Goal: Information Seeking & Learning: Learn about a topic

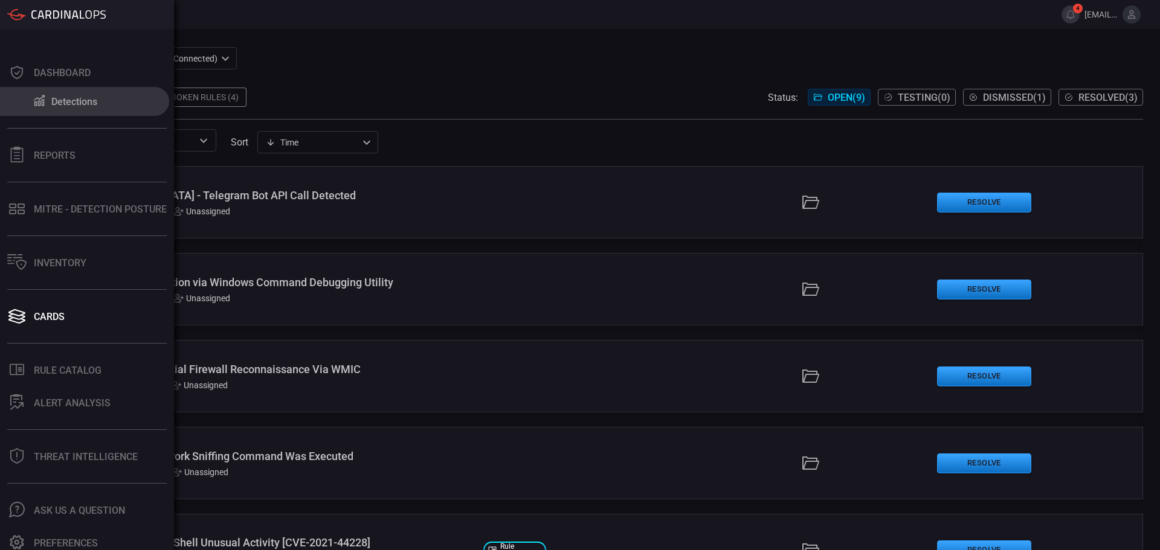
click at [48, 100] on button "Detections" at bounding box center [84, 101] width 169 height 29
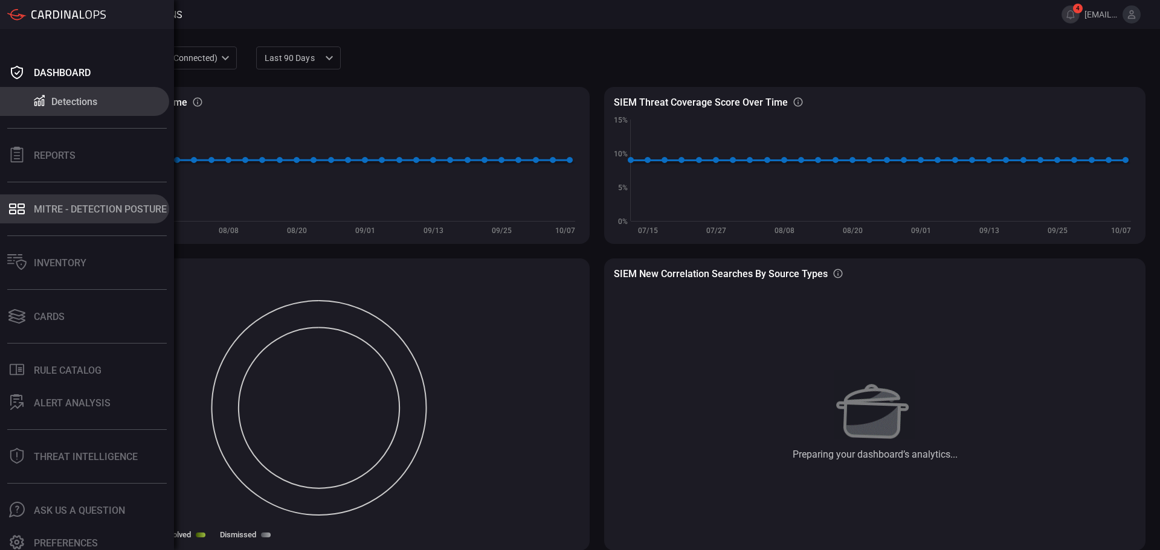
click at [66, 219] on button "MITRE - Detection Posture" at bounding box center [84, 209] width 169 height 29
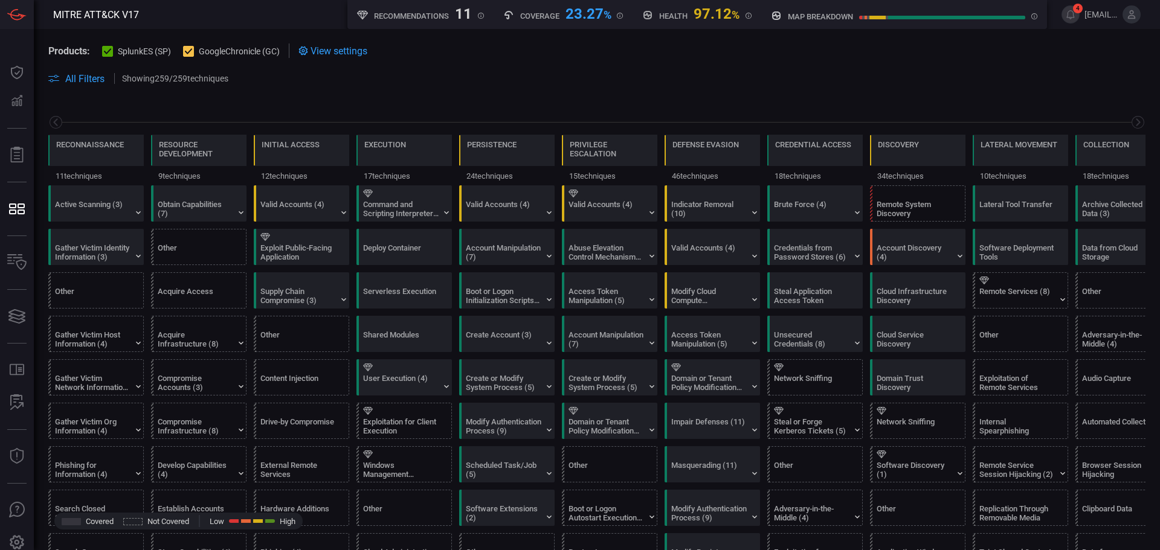
scroll to position [0, 158]
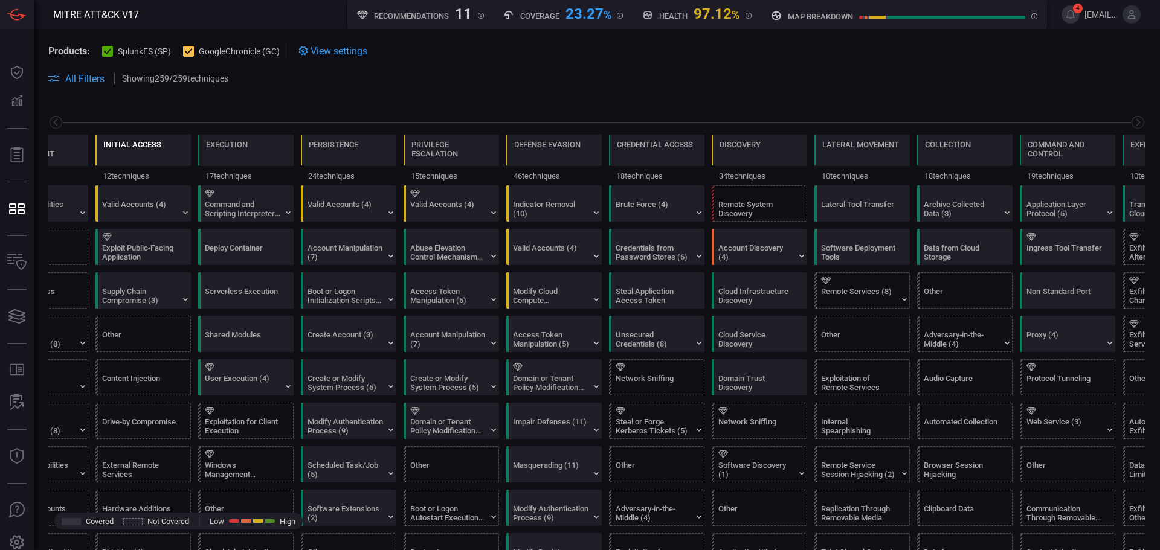
click at [129, 149] on div "Initial Access" at bounding box center [132, 152] width 58 height 25
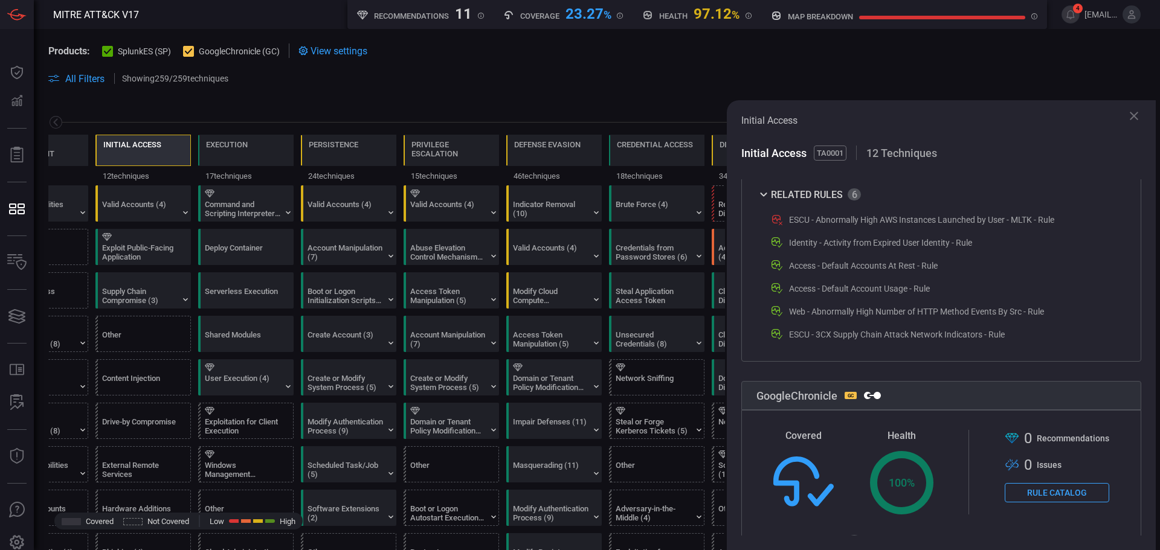
scroll to position [324, 0]
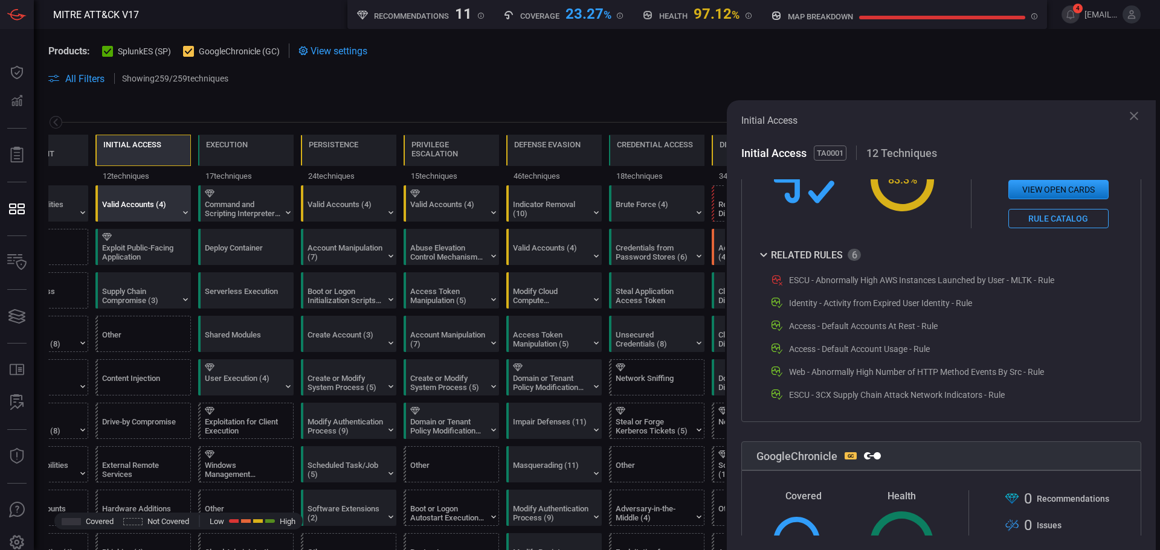
click at [147, 207] on div "Valid Accounts (4)" at bounding box center [140, 209] width 76 height 18
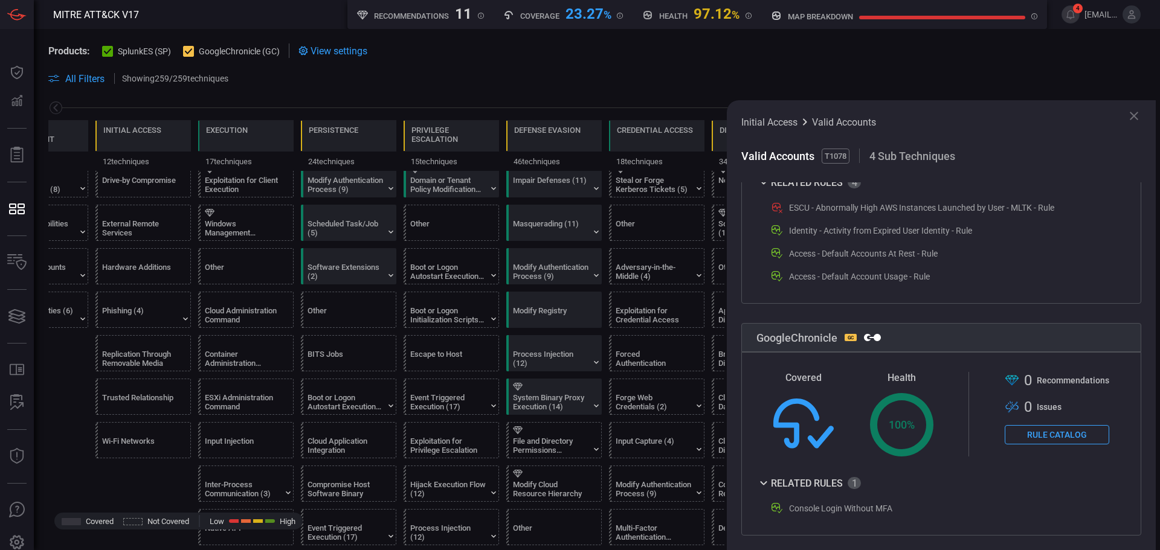
scroll to position [0, 0]
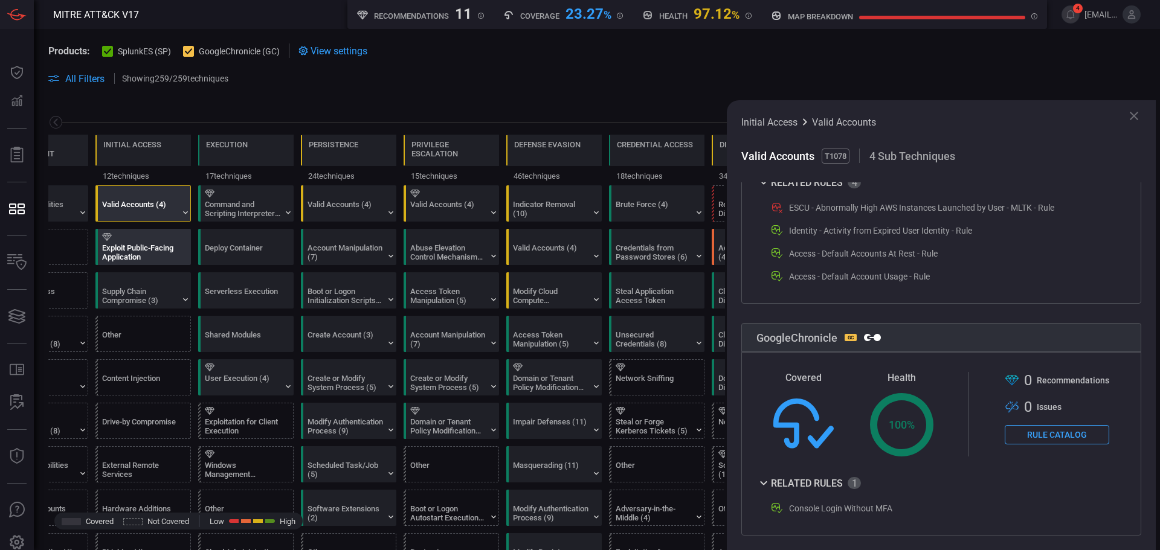
click at [173, 256] on div "Exploit Public-Facing Application" at bounding box center [140, 253] width 76 height 18
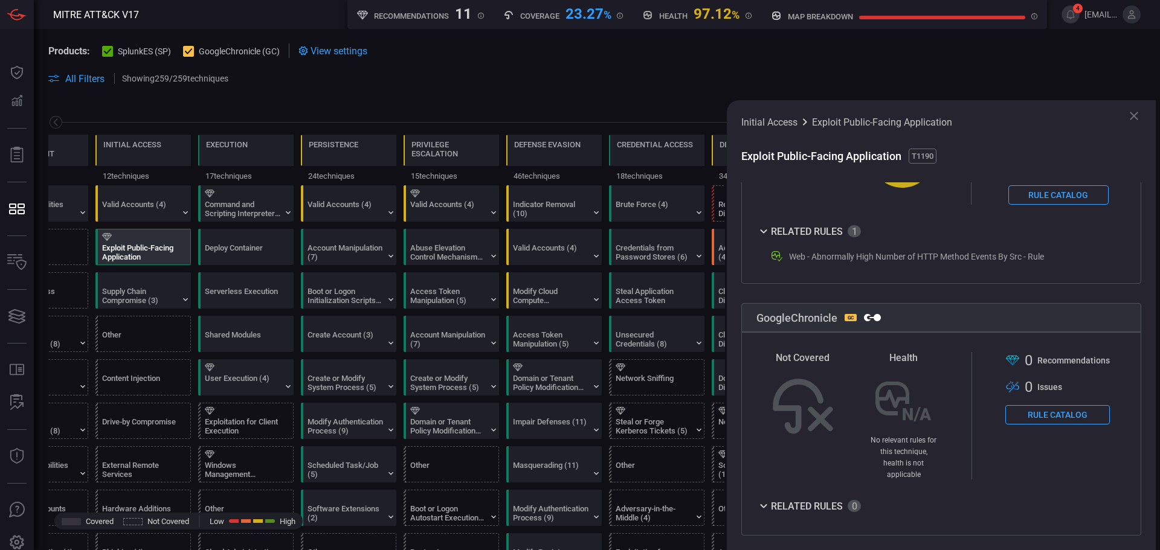
scroll to position [341, 0]
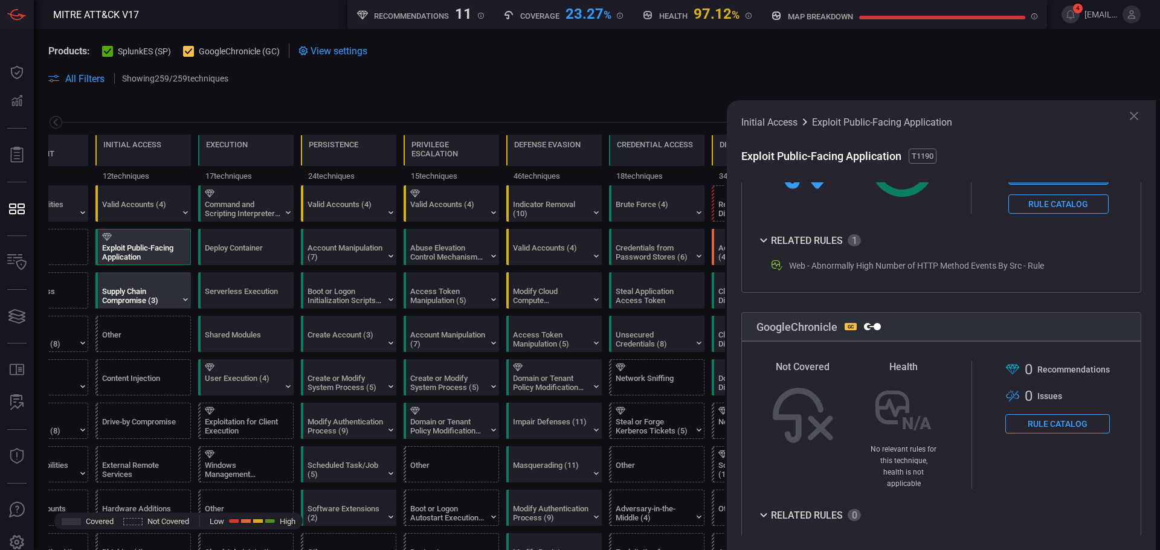
click at [167, 284] on div at bounding box center [145, 281] width 87 height 8
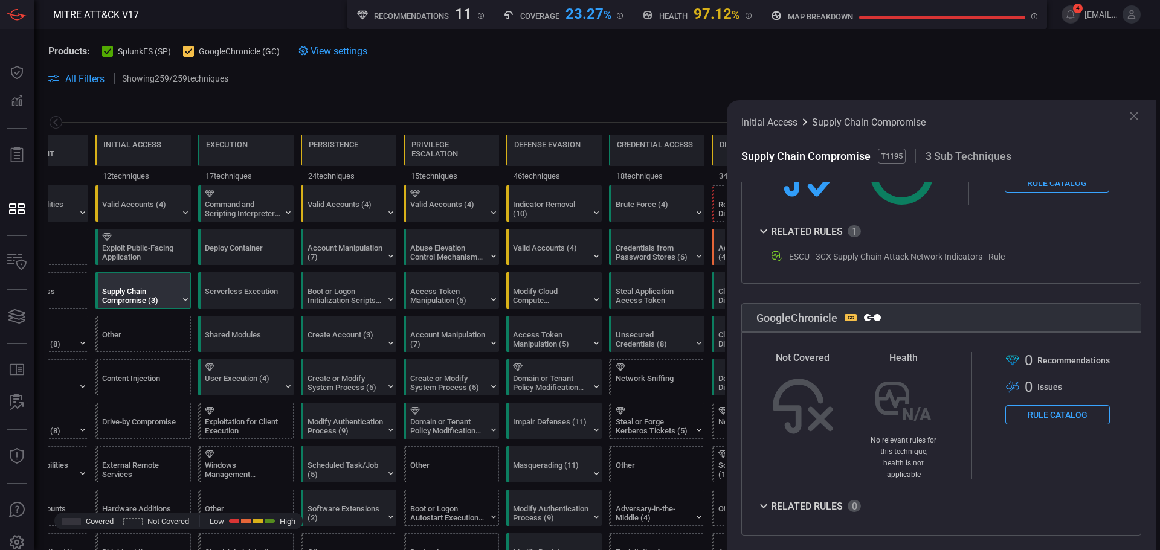
scroll to position [323, 0]
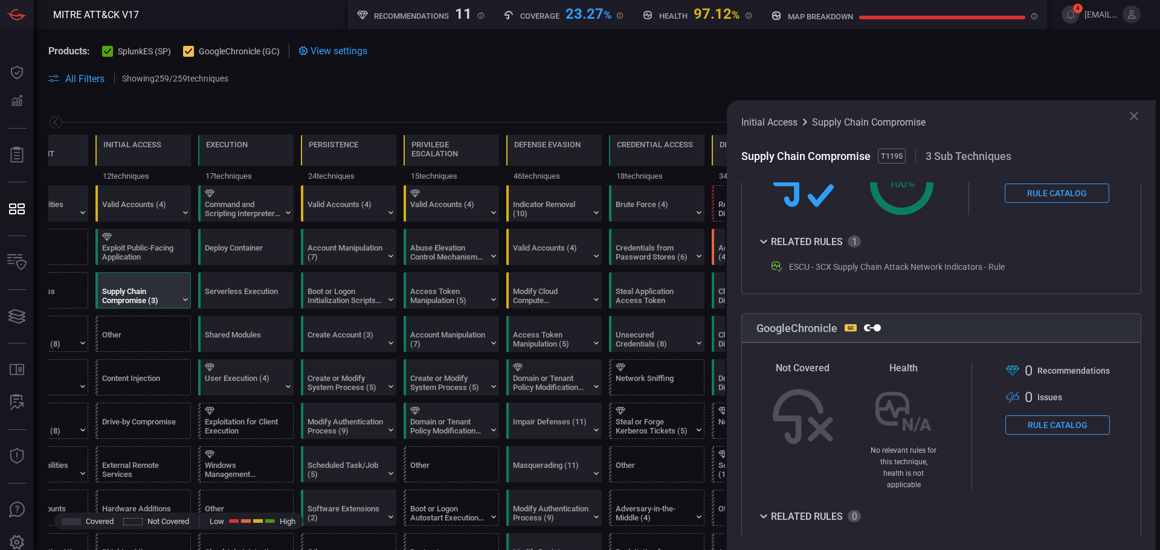
click at [180, 300] on div "Supply Chain Compromise (3)" at bounding box center [145, 290] width 95 height 35
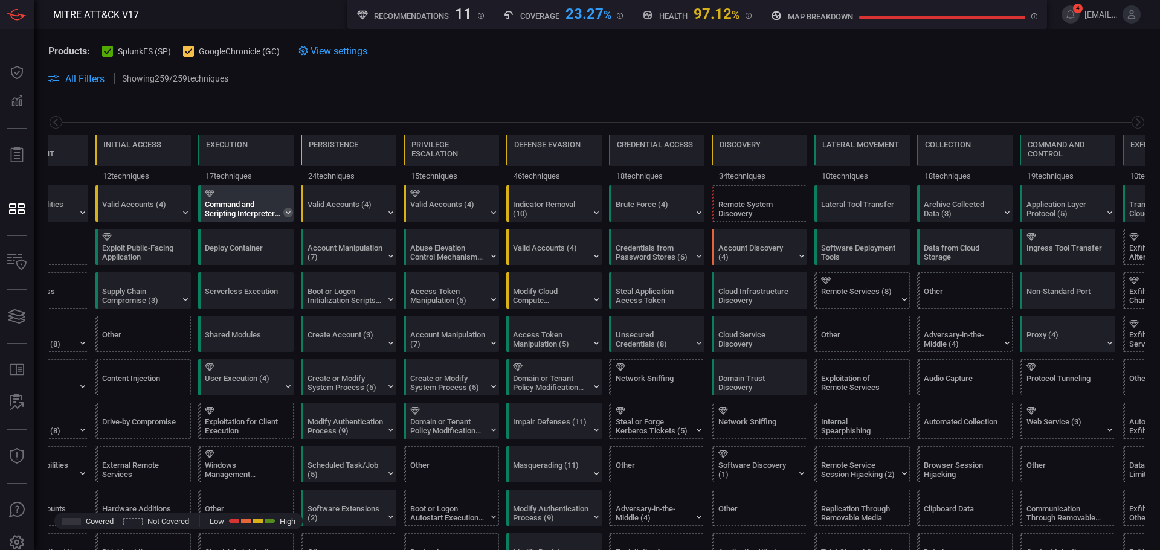
click at [285, 212] on icon at bounding box center [288, 213] width 10 height 10
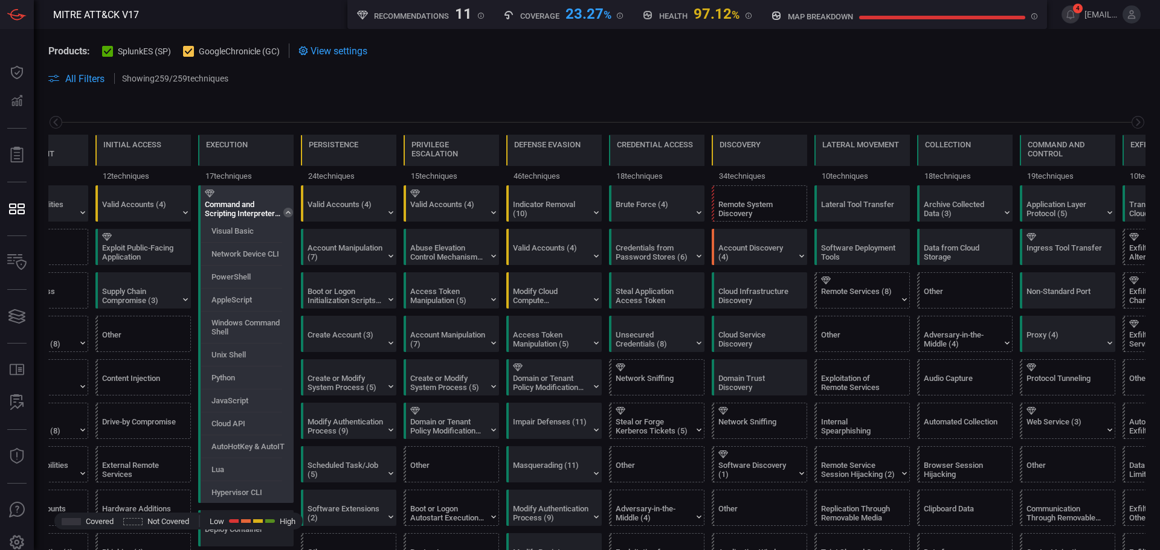
click at [253, 198] on div "Command and Scripting Interpreter (12)" at bounding box center [248, 203] width 95 height 35
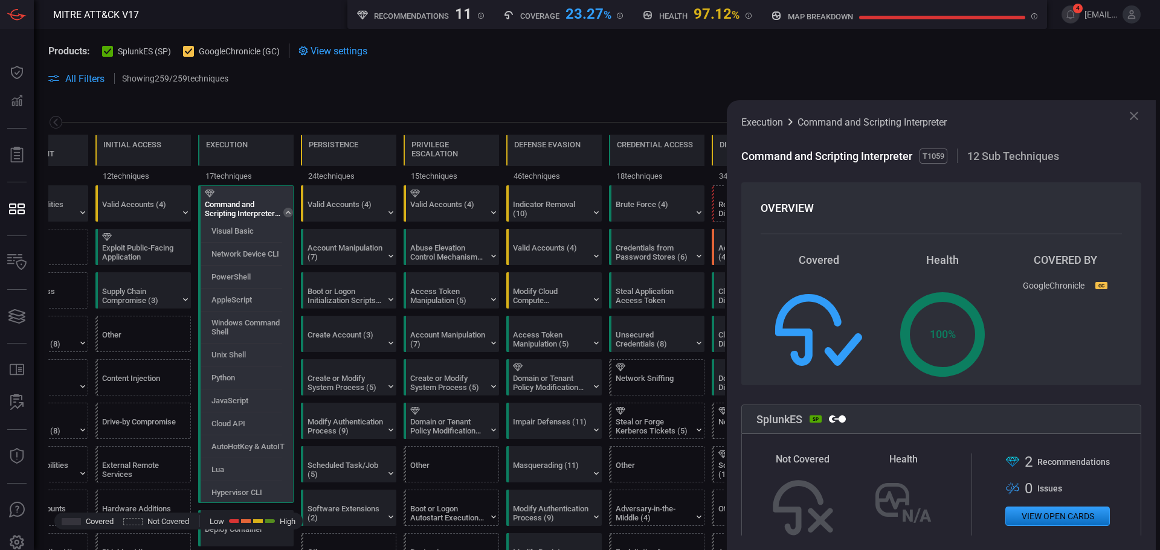
click at [107, 49] on icon at bounding box center [108, 52] width 8 height 8
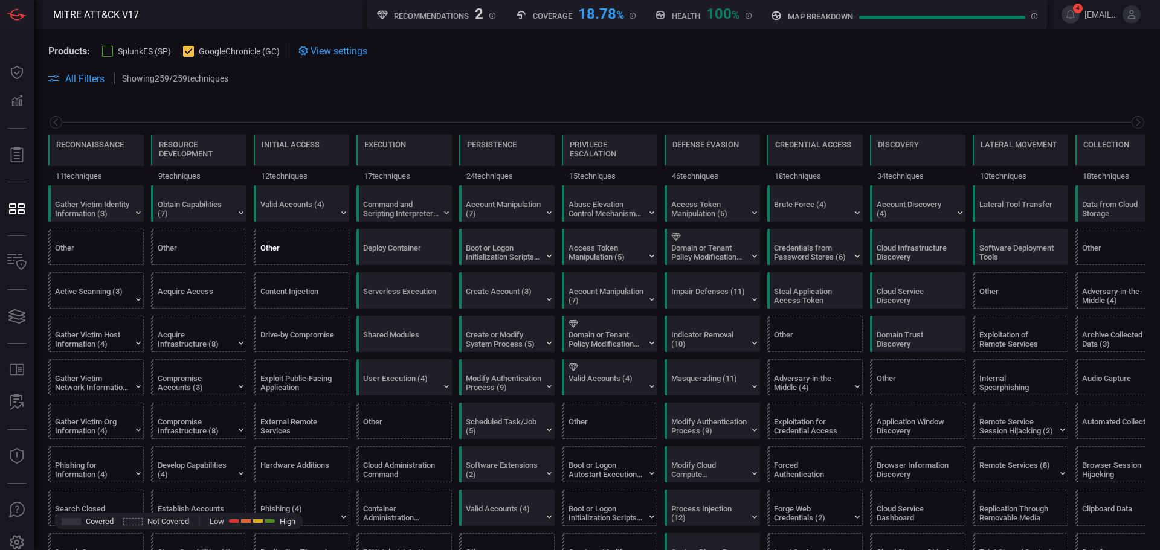
scroll to position [0, 158]
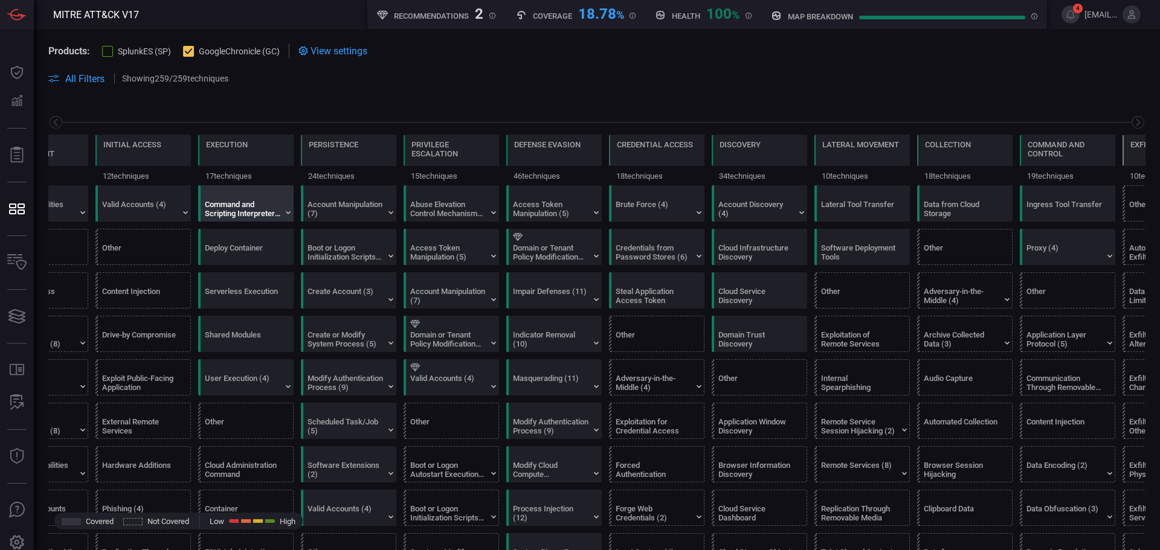
click at [257, 211] on div "Command and Scripting Interpreter (12)" at bounding box center [243, 209] width 76 height 18
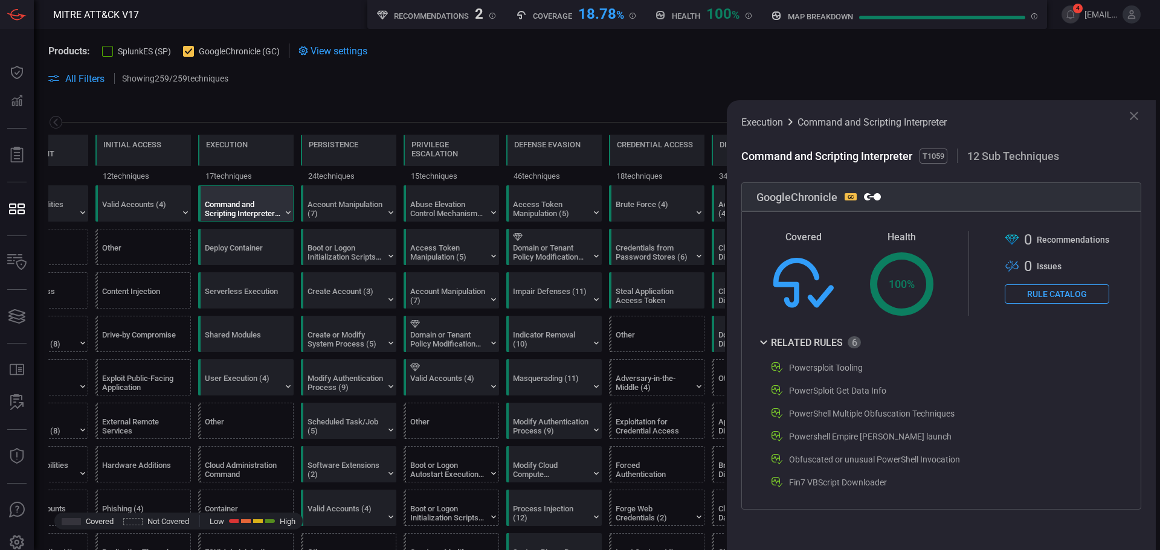
click at [776, 364] on icon at bounding box center [777, 368] width 15 height 15
click at [825, 372] on div "Powersploit Tooling" at bounding box center [826, 368] width 74 height 10
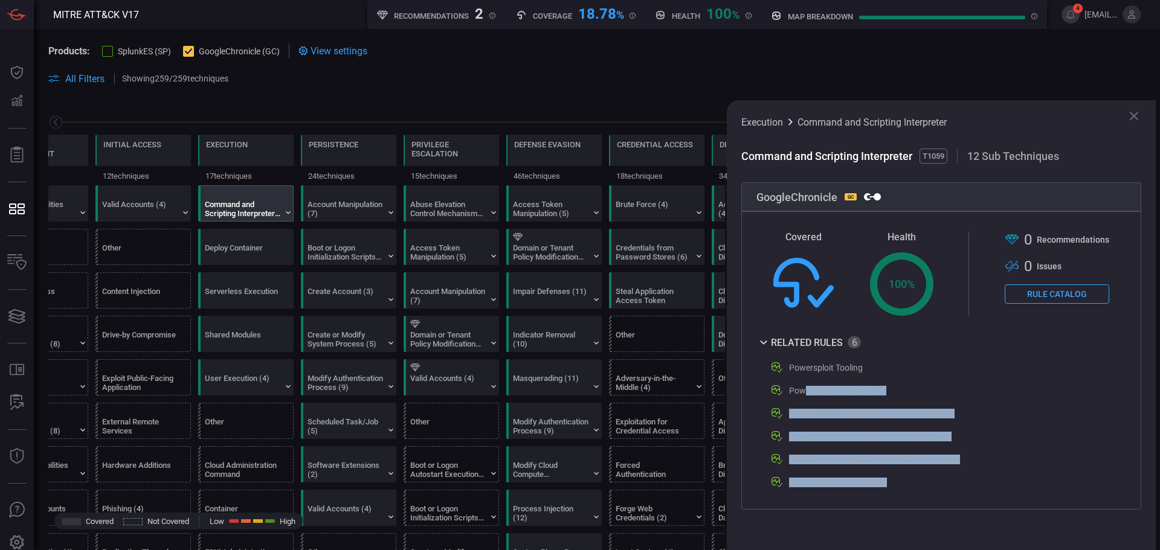
drag, startPoint x: 909, startPoint y: 485, endPoint x: 802, endPoint y: 377, distance: 152.1
click at [802, 377] on div "Powersploit Tooling PowerSploit Get Data Info PowerShell Multiple Obfuscation T…" at bounding box center [931, 425] width 350 height 129
click at [821, 395] on div "PowerSploit Get Data Info" at bounding box center [837, 391] width 97 height 10
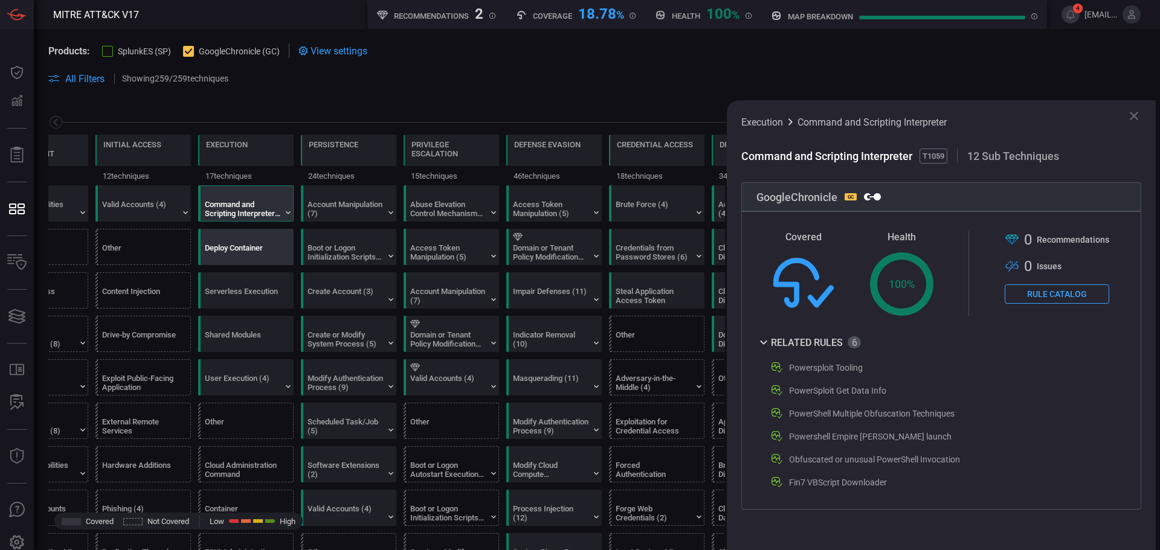
click at [271, 245] on div "Deploy Container" at bounding box center [243, 253] width 76 height 18
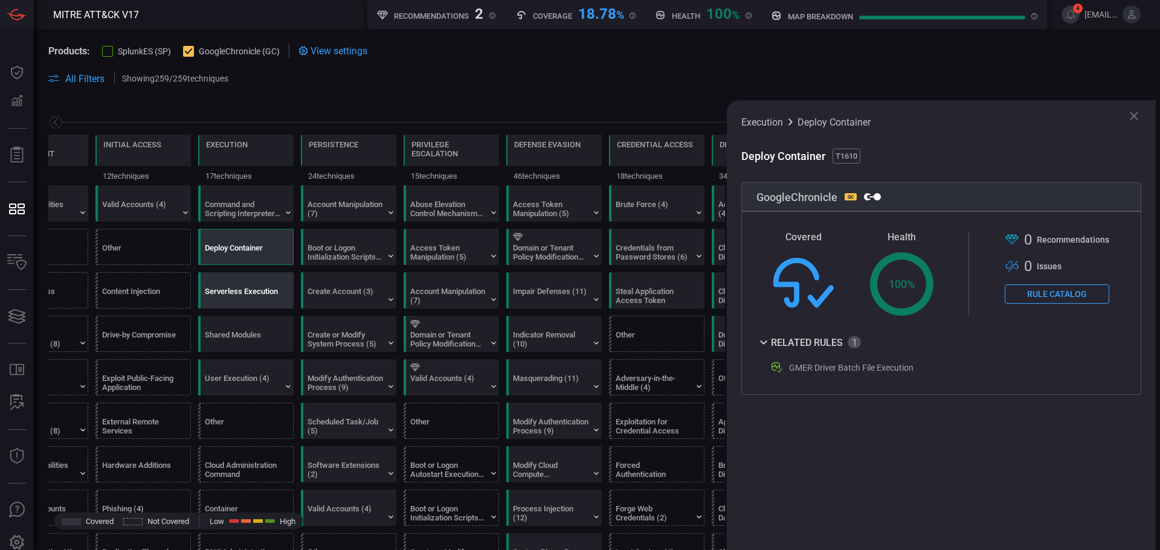
click at [259, 294] on div "Serverless Execution" at bounding box center [243, 296] width 76 height 18
click at [244, 337] on div "Shared Modules" at bounding box center [243, 340] width 76 height 18
click at [235, 300] on div "Serverless Execution" at bounding box center [243, 296] width 76 height 18
click at [833, 367] on div "Lambda Function Code Modified" at bounding box center [850, 368] width 122 height 10
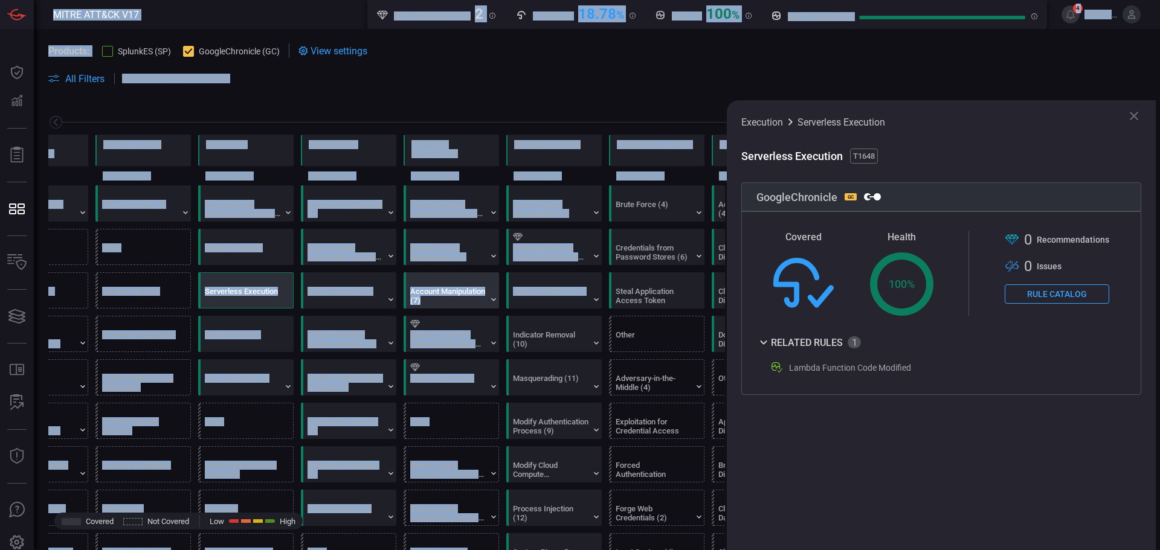
drag, startPoint x: 40, startPoint y: 1, endPoint x: 481, endPoint y: 291, distance: 527.6
click at [501, 313] on div "MITRE ATT&CK V17 Recommendations 2 Coverage 18.78 % Health 100 % map breakdown …" at bounding box center [580, 275] width 1160 height 550
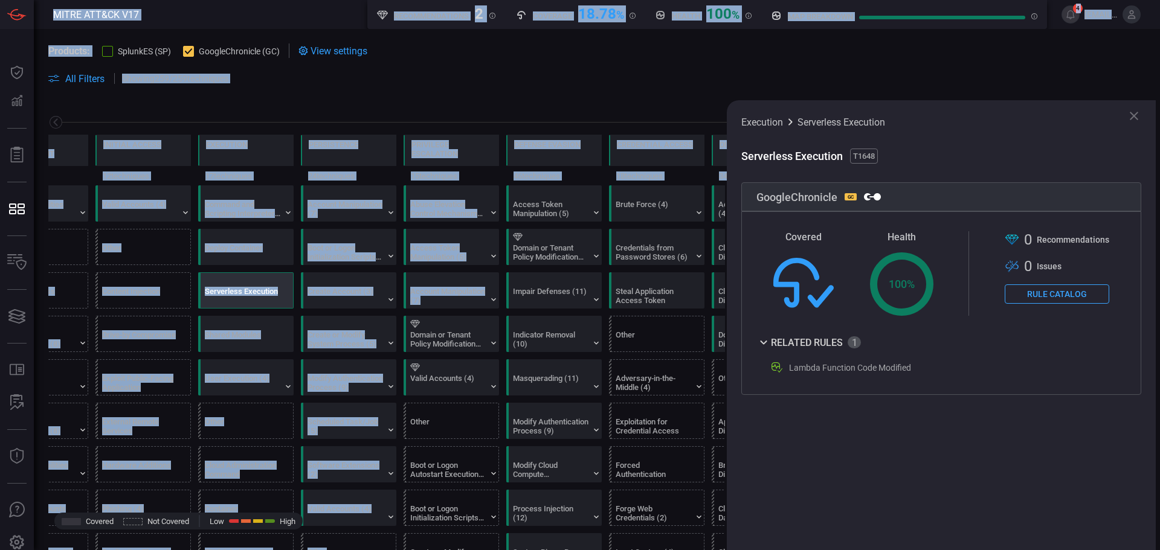
click at [346, 72] on span at bounding box center [692, 78] width 908 height 15
click at [331, 112] on div "Reconnaissance 11 techniques Resource Development 9 techniques Initial Access 1…" at bounding box center [597, 142] width 1126 height 85
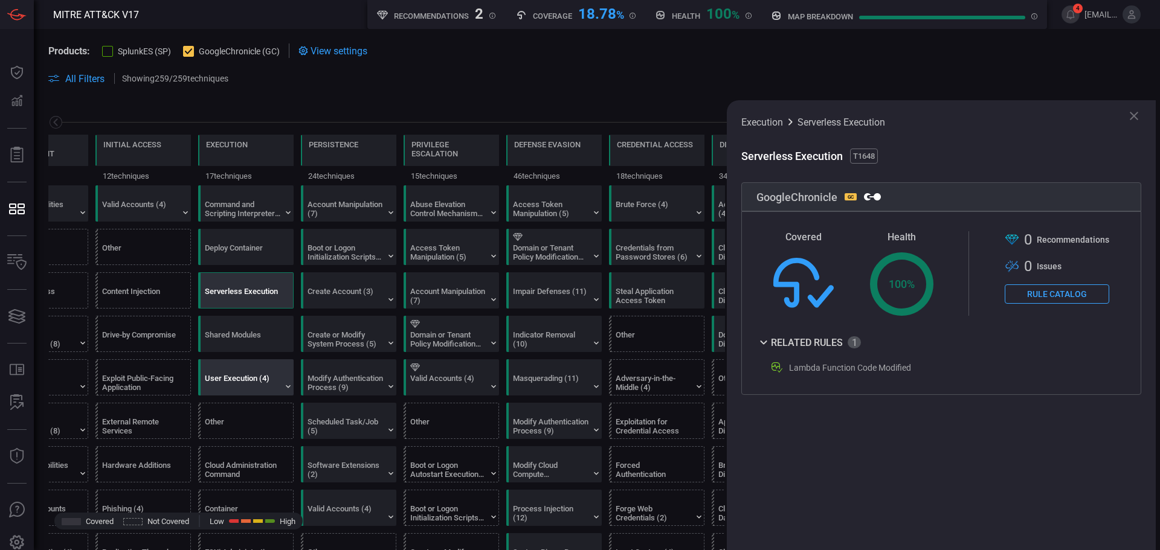
click at [282, 379] on div "User Execution (4)" at bounding box center [248, 377] width 95 height 35
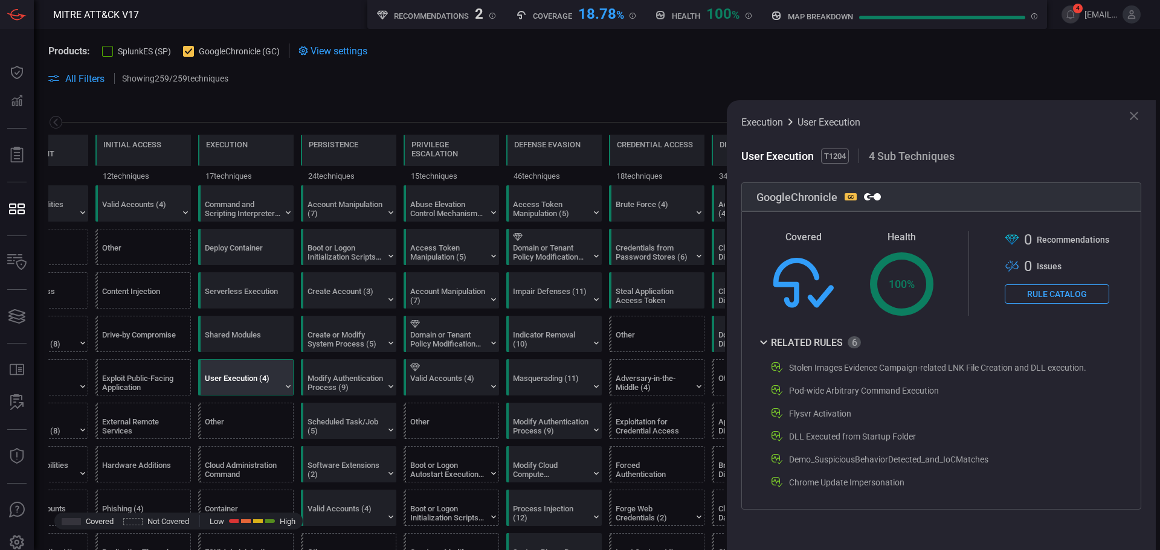
drag, startPoint x: 844, startPoint y: 341, endPoint x: 766, endPoint y: 344, distance: 78.0
click at [766, 344] on div "Related Rules" at bounding box center [808, 342] width 105 height 15
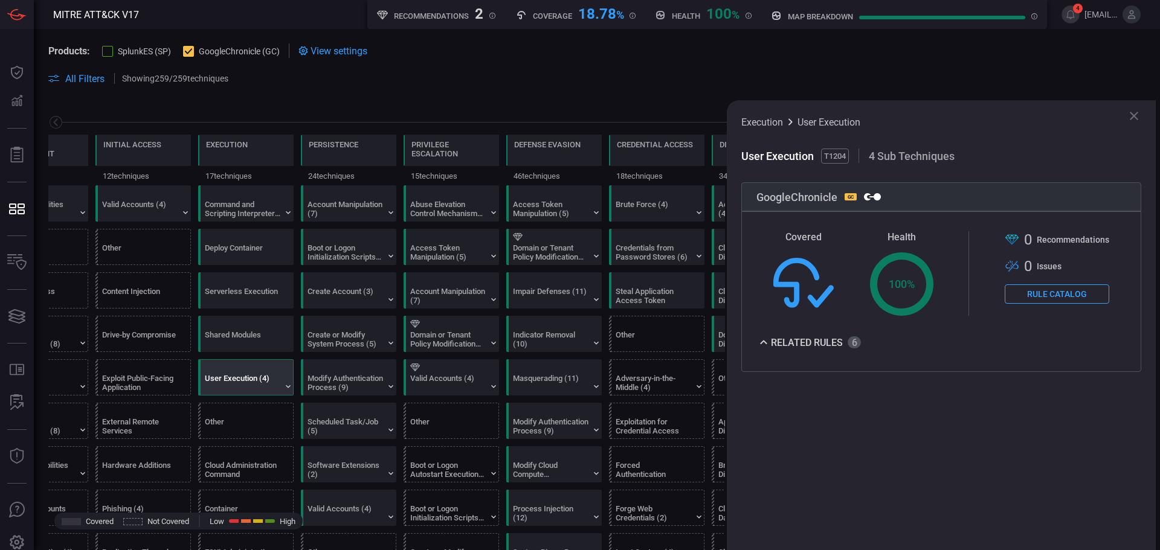
click at [769, 338] on icon at bounding box center [763, 342] width 15 height 15
